Goal: Use online tool/utility: Utilize a website feature to perform a specific function

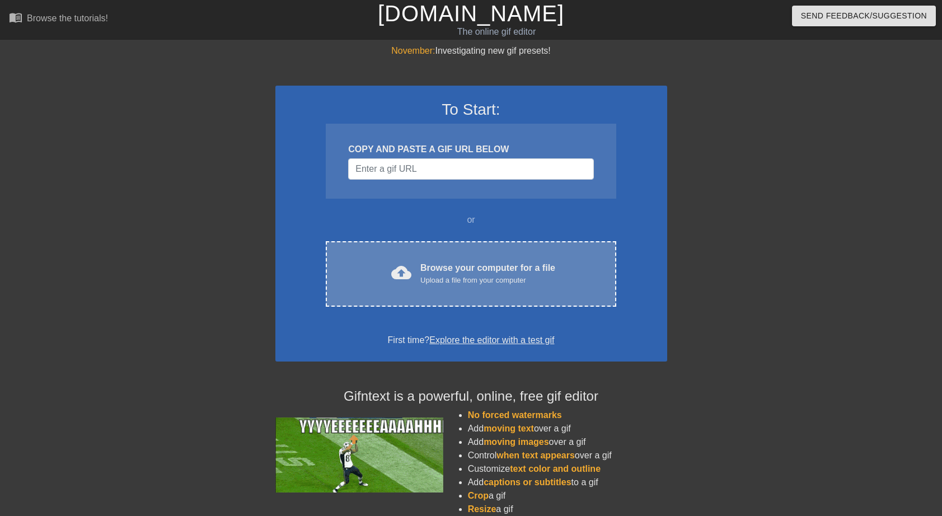
click at [439, 272] on div "Browse your computer for a file Upload a file from your computer" at bounding box center [487, 273] width 135 height 25
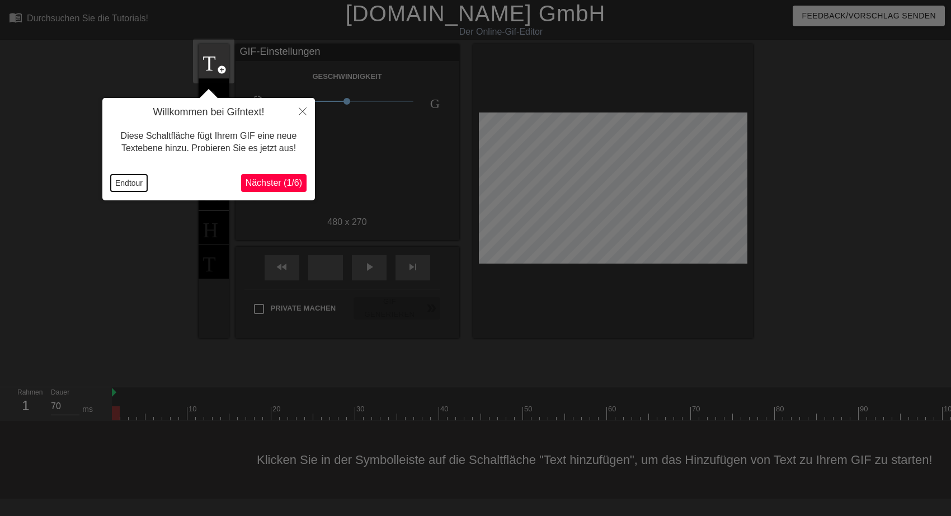
click at [122, 182] on button "Endtour" at bounding box center [129, 183] width 36 height 17
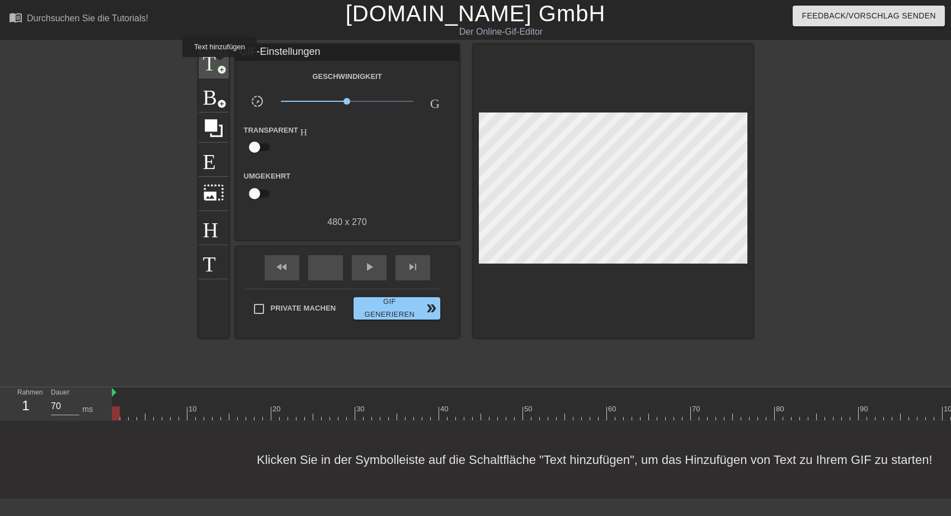
click at [219, 67] on span "add_circle" at bounding box center [222, 70] width 10 height 10
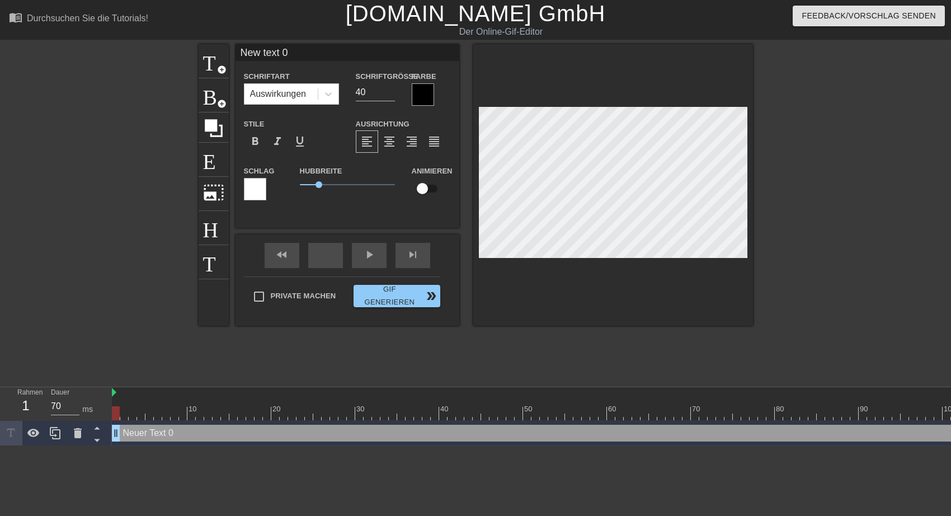
click at [242, 51] on input "New text 0" at bounding box center [348, 52] width 224 height 17
type input "Herzlichen New text 0"
type input "70"
drag, startPoint x: 290, startPoint y: 52, endPoint x: 360, endPoint y: 52, distance: 69.4
click at [360, 52] on input "Herzlichen New text 0" at bounding box center [348, 52] width 224 height 17
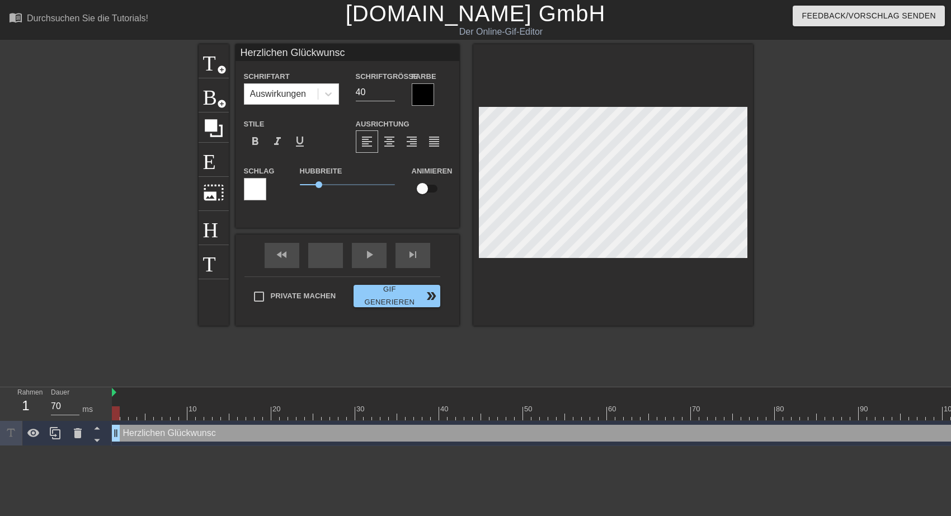
type input "Herzlichen Glückwunsch"
type input "39"
click at [391, 95] on input "39" at bounding box center [375, 92] width 39 height 18
type input "Herzlichen Glückwunsch"
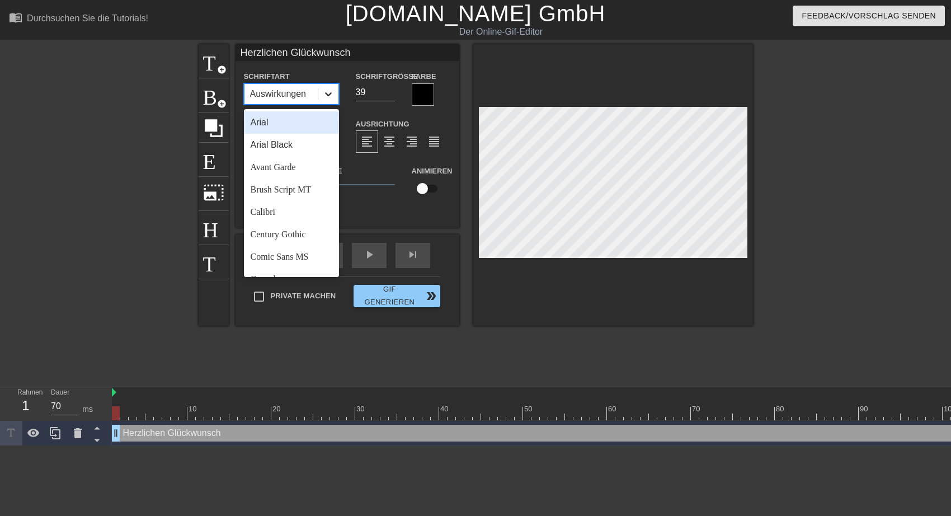
click at [328, 94] on icon at bounding box center [328, 93] width 11 height 11
click at [281, 125] on div "Arial" at bounding box center [291, 122] width 95 height 22
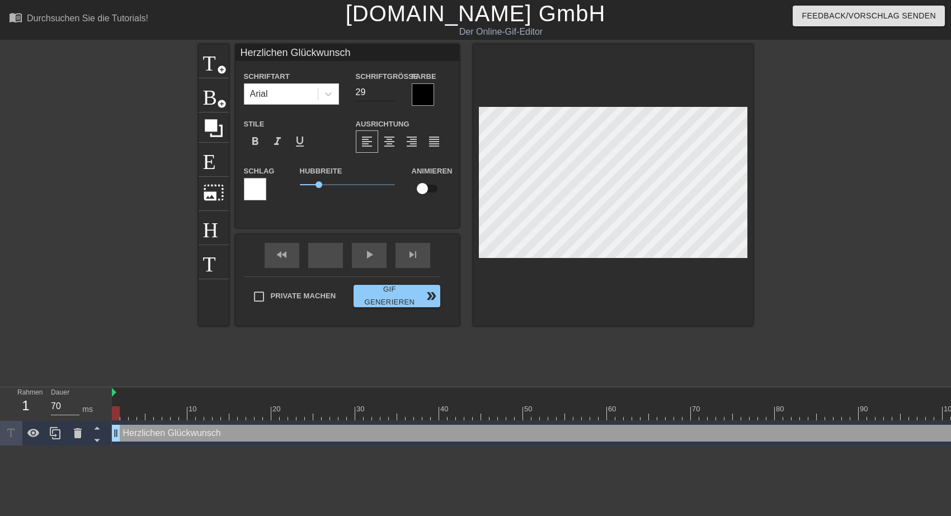
type input "28"
click at [389, 96] on input "28" at bounding box center [375, 92] width 39 height 18
click at [425, 98] on div at bounding box center [423, 94] width 22 height 22
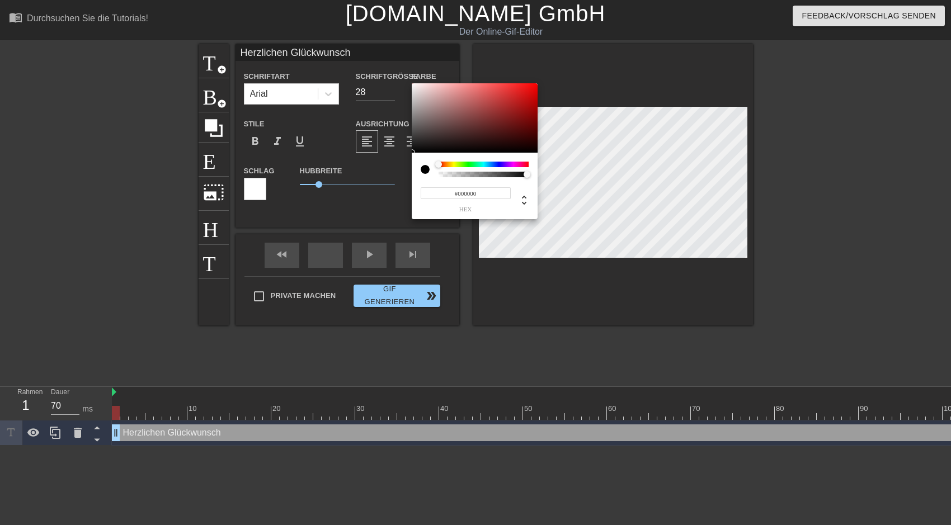
type input "#F6F0F0"
click at [415, 86] on div at bounding box center [475, 117] width 126 height 69
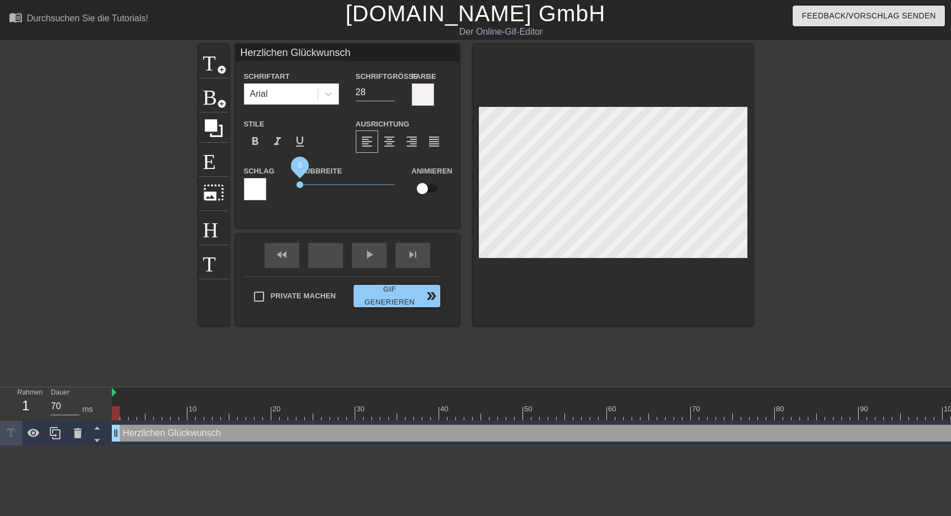
drag, startPoint x: 318, startPoint y: 184, endPoint x: 299, endPoint y: 184, distance: 19.0
click at [299, 184] on span "0" at bounding box center [300, 184] width 7 height 7
click at [354, 56] on input "Herzlichen Glückwunsch" at bounding box center [348, 52] width 224 height 17
type input "Herzlichen Glückwunsch zum Geburtstag"
click at [389, 92] on input "27" at bounding box center [375, 92] width 39 height 18
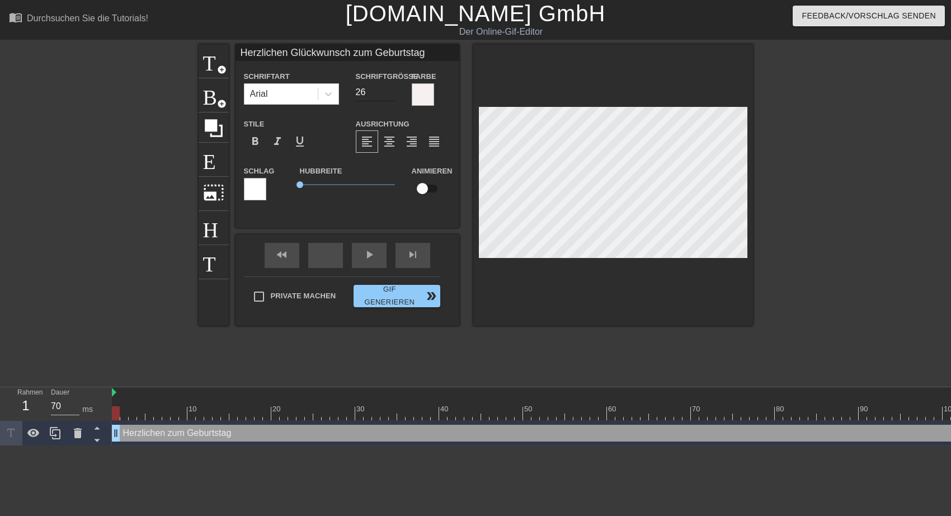
click at [389, 92] on input "26" at bounding box center [375, 92] width 39 height 18
click at [389, 92] on input "25" at bounding box center [375, 92] width 39 height 18
type input "24"
click at [389, 92] on input "24" at bounding box center [375, 92] width 39 height 18
type input "Herzlichen Glückwunsch zum Geburtstag"
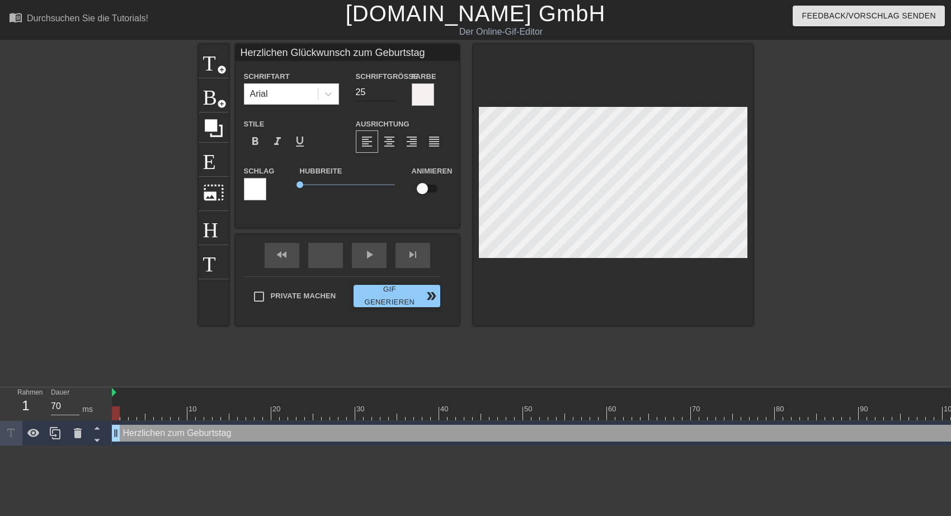
click at [392, 87] on input "25" at bounding box center [375, 92] width 39 height 18
type input "26"
click at [392, 87] on input "26" at bounding box center [375, 92] width 39 height 18
click at [421, 54] on input "Herzlichen Glückwunsch zum Geburtstag" at bounding box center [348, 52] width 224 height 17
type input "Herzlichen Glückwunsch zum Geburtstag,"
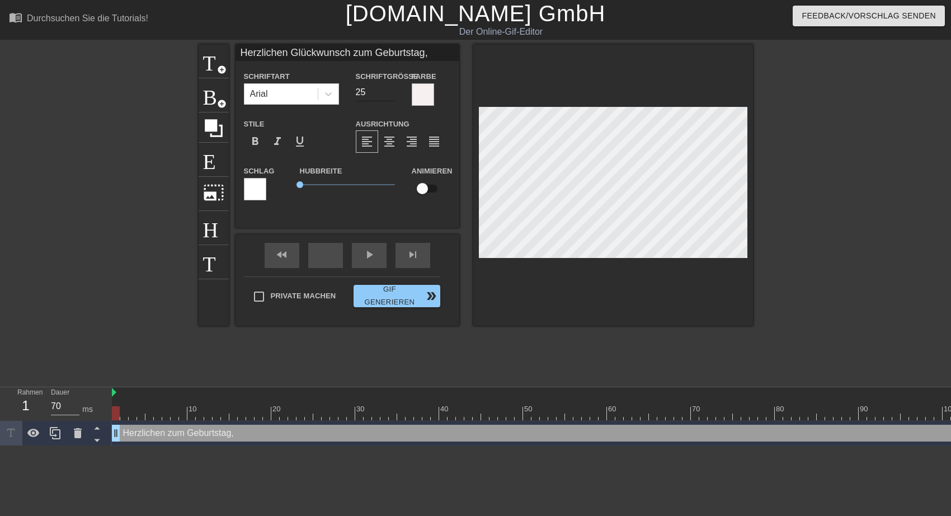
type input "25"
click at [388, 96] on input "25" at bounding box center [375, 92] width 39 height 18
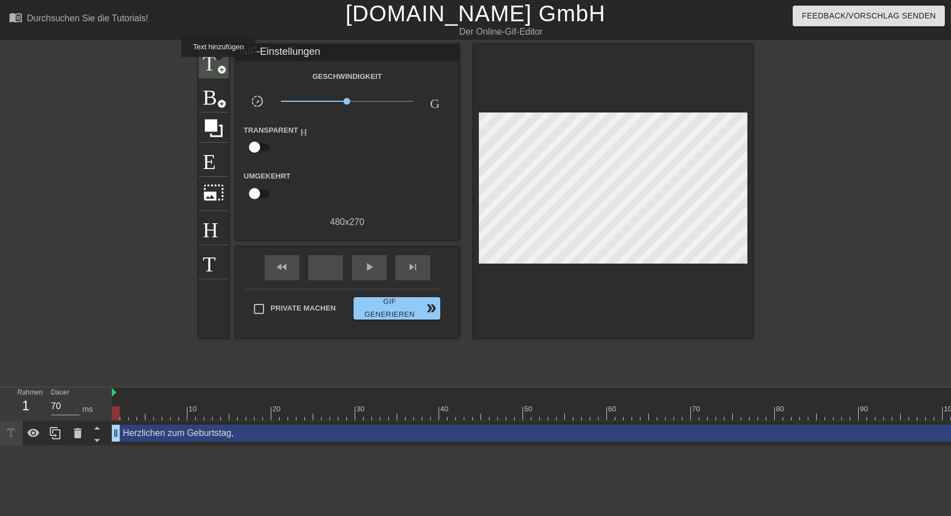
click at [218, 65] on span "add_circle" at bounding box center [222, 70] width 10 height 10
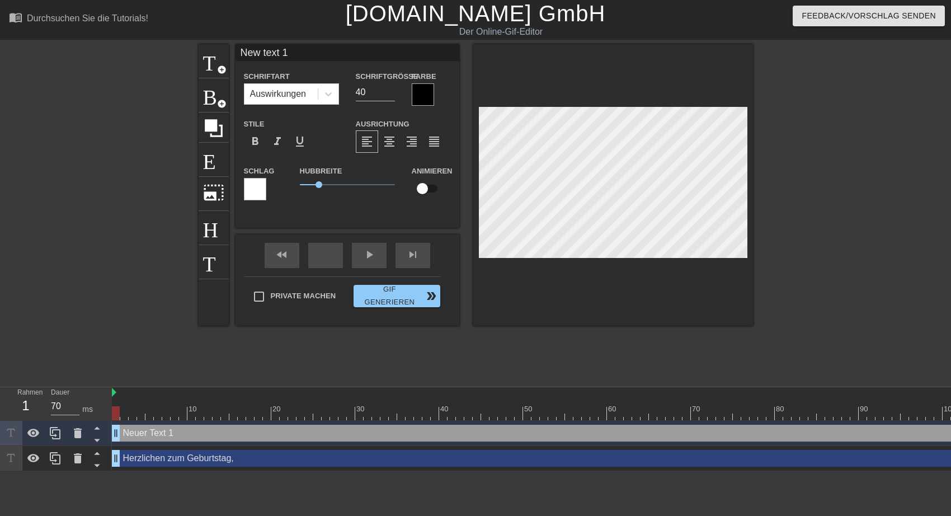
drag, startPoint x: 241, startPoint y: 53, endPoint x: 429, endPoint y: 71, distance: 188.9
click at [429, 61] on input "New text 1" at bounding box center [348, 52] width 224 height 17
type input "lieber [PERSON_NAME]"
click at [390, 94] on input "21" at bounding box center [375, 92] width 39 height 18
click at [390, 88] on input "22" at bounding box center [375, 92] width 39 height 18
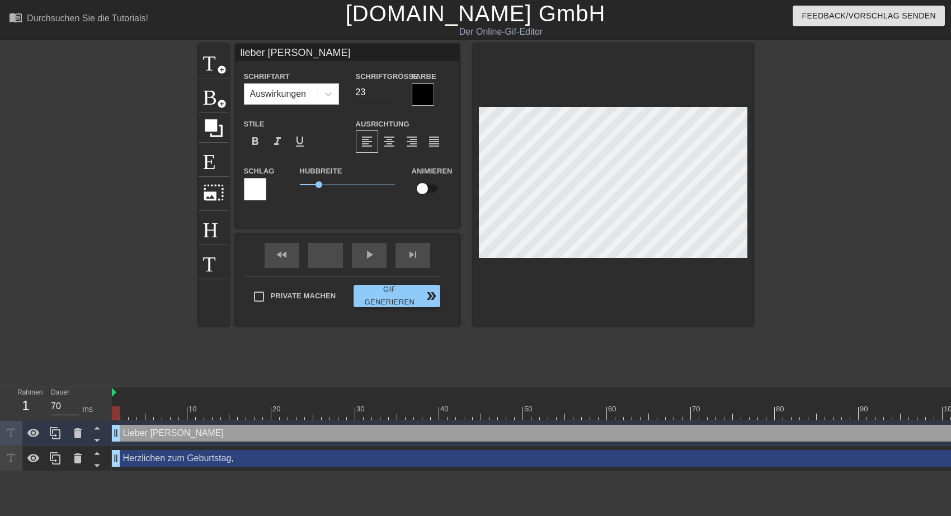
click at [390, 88] on input "23" at bounding box center [375, 92] width 39 height 18
click at [390, 88] on input "24" at bounding box center [375, 92] width 39 height 18
type input "25"
click at [390, 88] on input "25" at bounding box center [375, 92] width 39 height 18
type input "lieber [PERSON_NAME]"
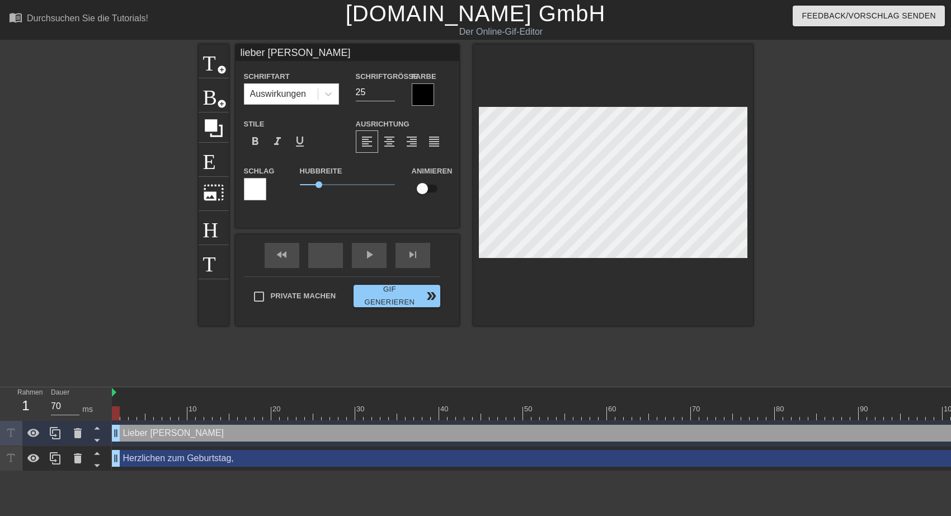
click at [420, 98] on div at bounding box center [423, 94] width 22 height 22
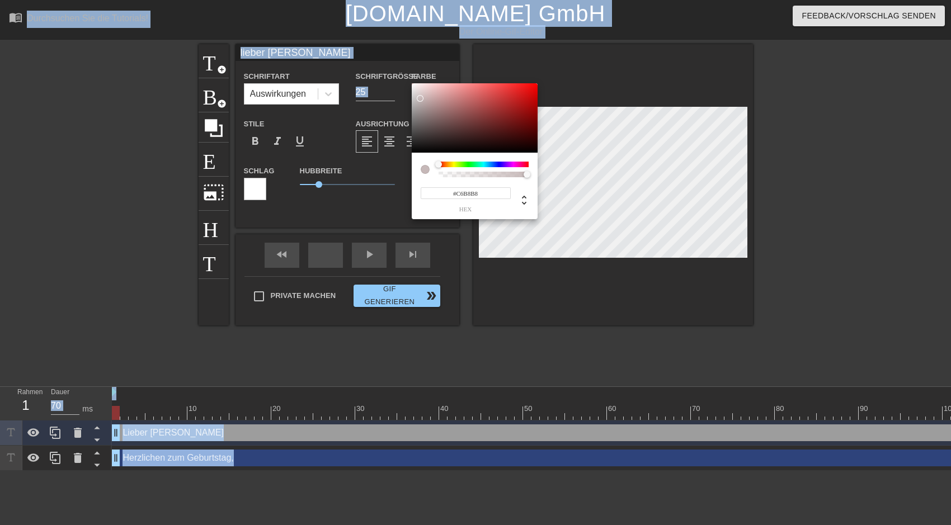
click at [420, 98] on div at bounding box center [475, 117] width 126 height 69
type input "#F0E8E8"
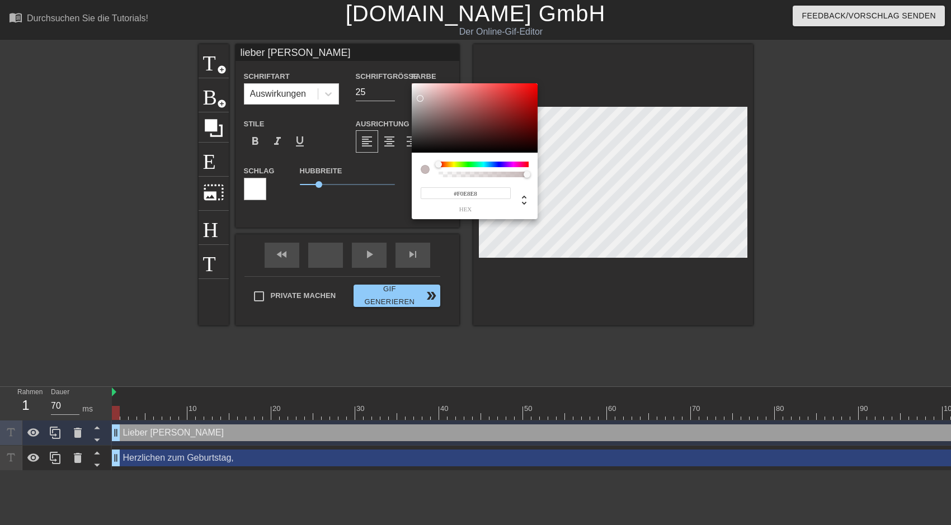
click at [416, 87] on div at bounding box center [475, 117] width 126 height 69
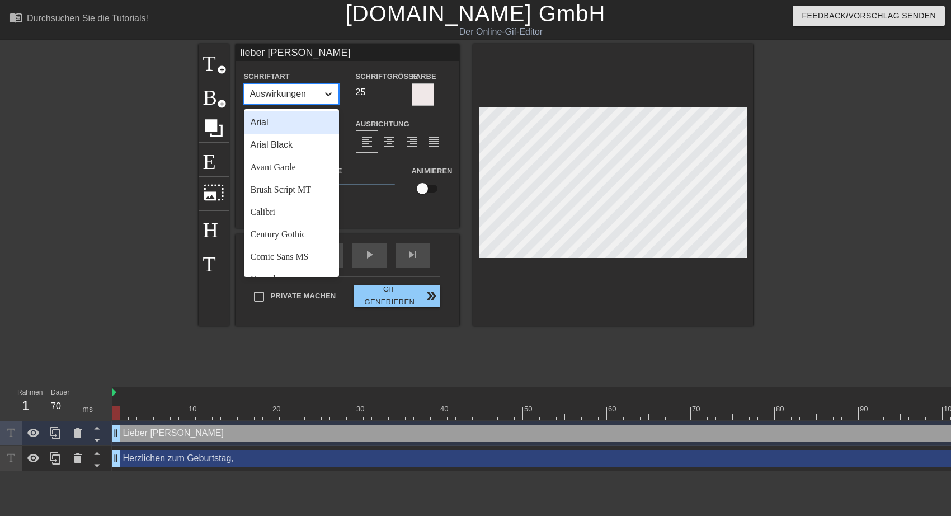
click at [328, 93] on icon at bounding box center [328, 93] width 11 height 11
click at [270, 120] on div "Arial" at bounding box center [291, 122] width 95 height 22
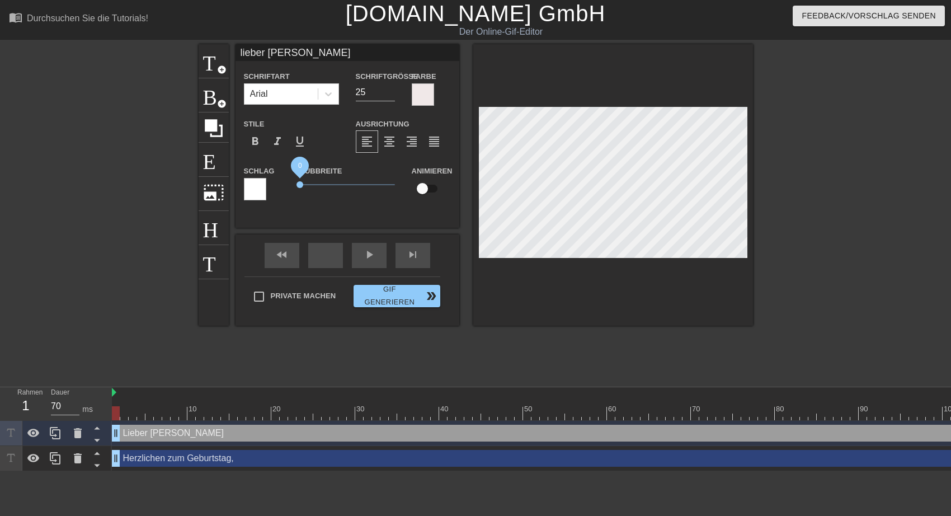
drag, startPoint x: 317, startPoint y: 182, endPoint x: 299, endPoint y: 185, distance: 18.1
click at [299, 185] on span "0" at bounding box center [300, 184] width 7 height 7
type input "26"
click at [390, 89] on input "26" at bounding box center [375, 92] width 39 height 18
click at [293, 55] on input "lieber [PERSON_NAME]" at bounding box center [348, 52] width 224 height 17
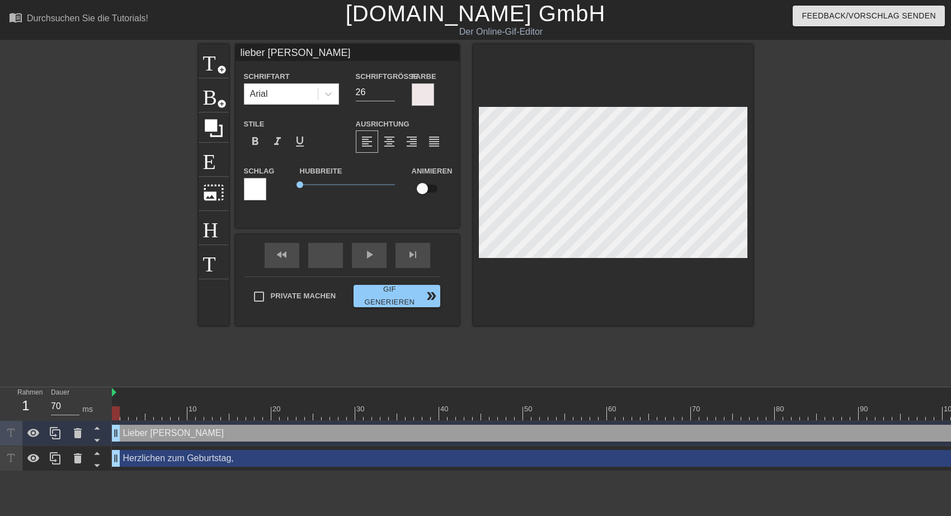
type input "lieber [PERSON_NAME]!"
type input "25"
click at [387, 95] on input "25" at bounding box center [375, 92] width 39 height 18
type input "lieber [PERSON_NAME]!"
click at [304, 183] on span "0.25" at bounding box center [304, 184] width 7 height 7
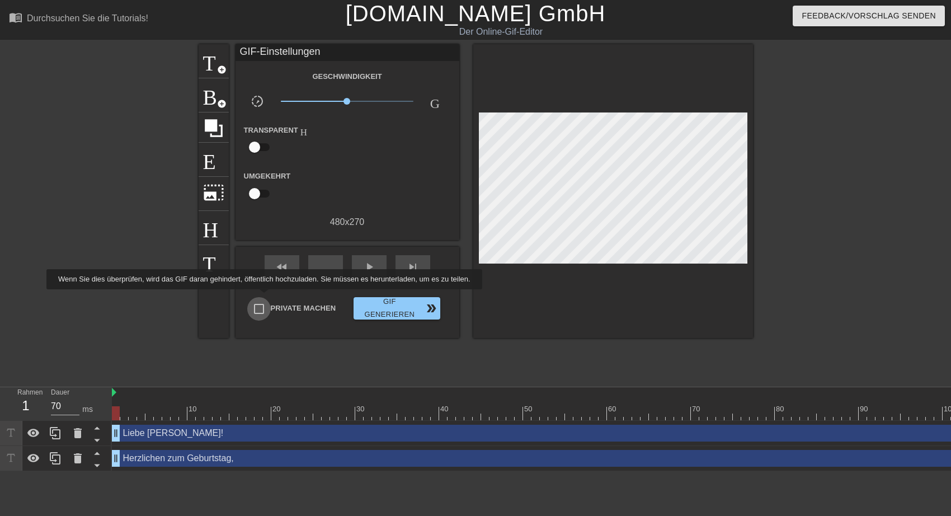
click at [261, 297] on input "Private machen" at bounding box center [259, 309] width 24 height 24
checkbox input "true"
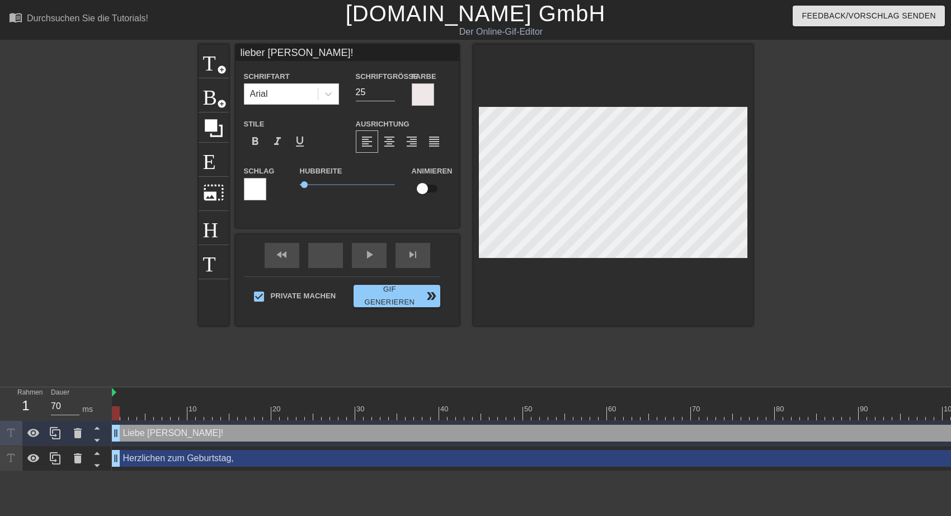
scroll to position [0, 1]
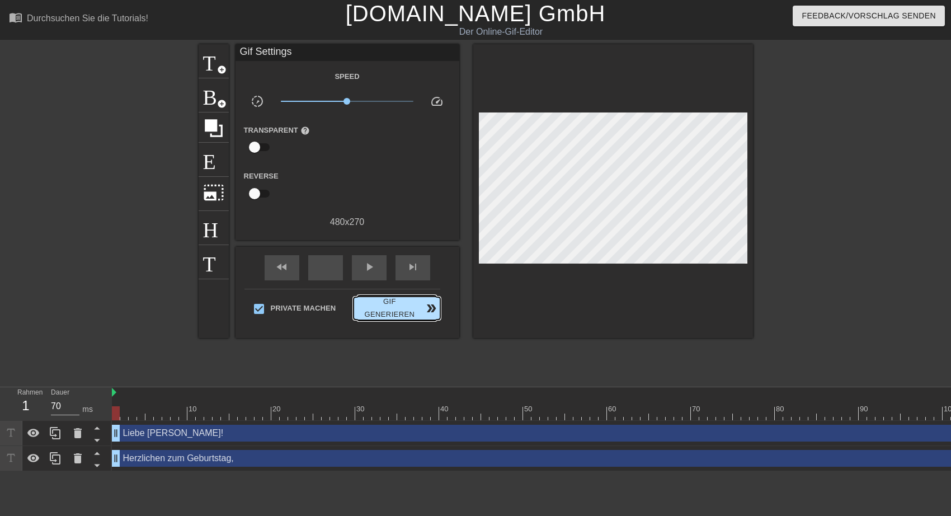
click at [395, 289] on div "Private machen Gif generieren double_arrow" at bounding box center [343, 311] width 196 height 44
click at [432, 307] on span "double_arrow" at bounding box center [431, 308] width 13 height 13
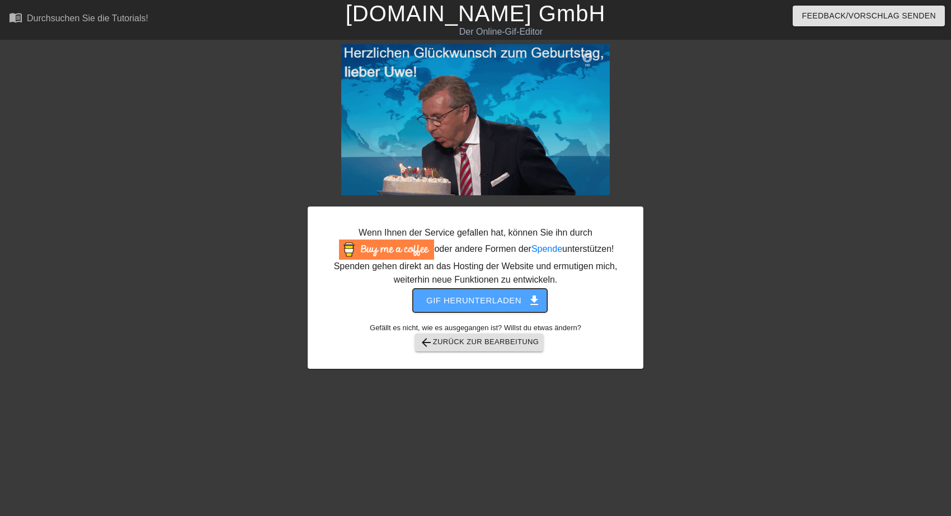
click at [449, 303] on span "Gif herunterladen get_app" at bounding box center [479, 300] width 107 height 15
